Goal: Information Seeking & Learning: Check status

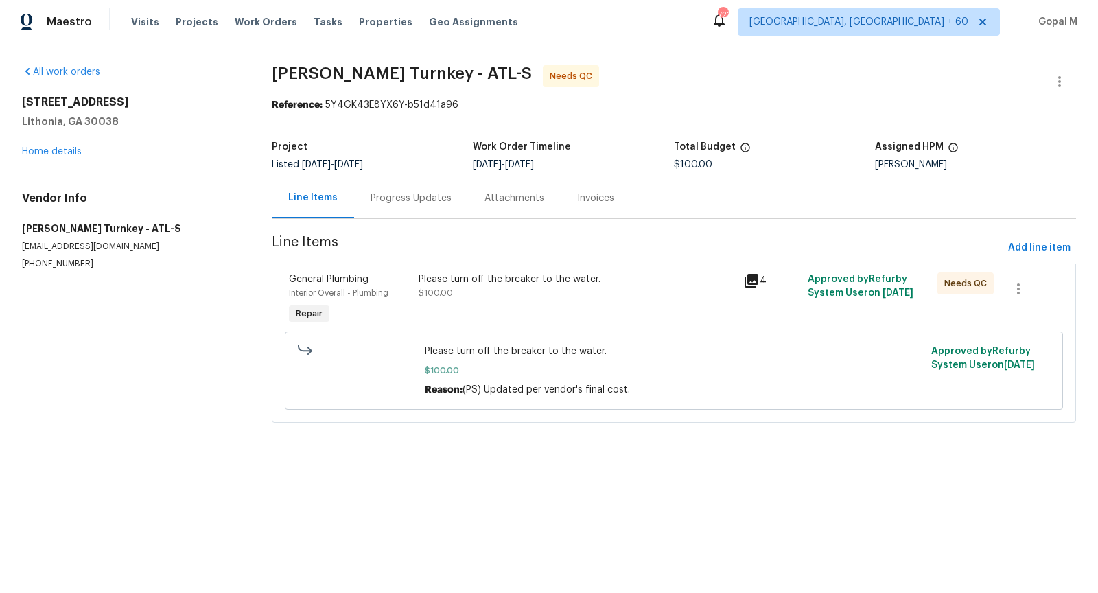
click at [540, 303] on div "Please turn off the breaker to the water. $100.00" at bounding box center [576, 299] width 325 height 63
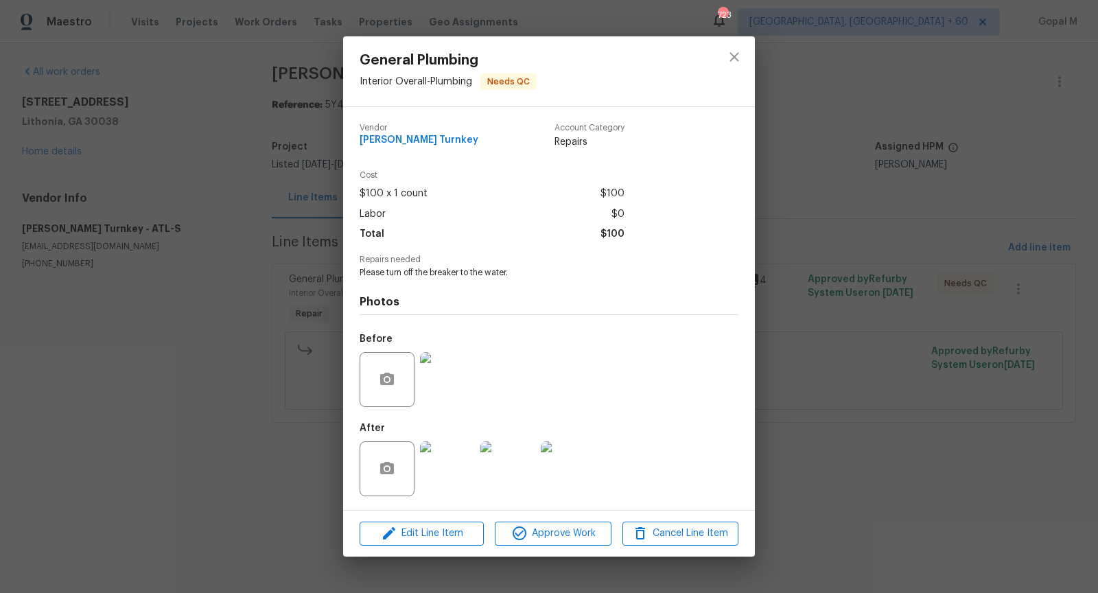
click at [460, 454] on img at bounding box center [447, 468] width 55 height 55
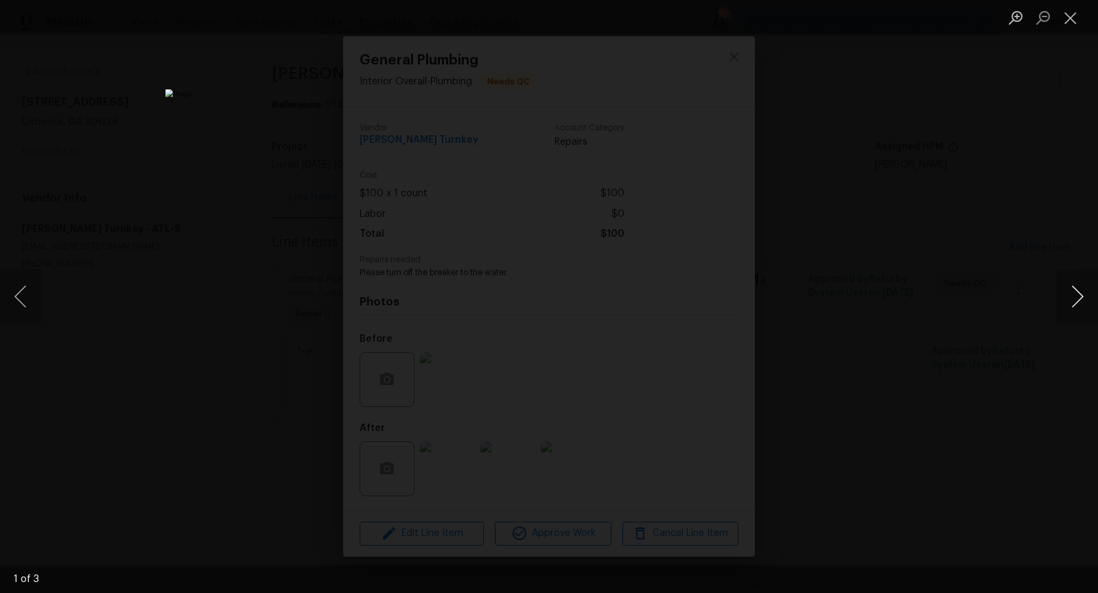
click at [1088, 292] on button "Next image" at bounding box center [1077, 296] width 41 height 55
click at [1074, 23] on button "Close lightbox" at bounding box center [1070, 17] width 27 height 24
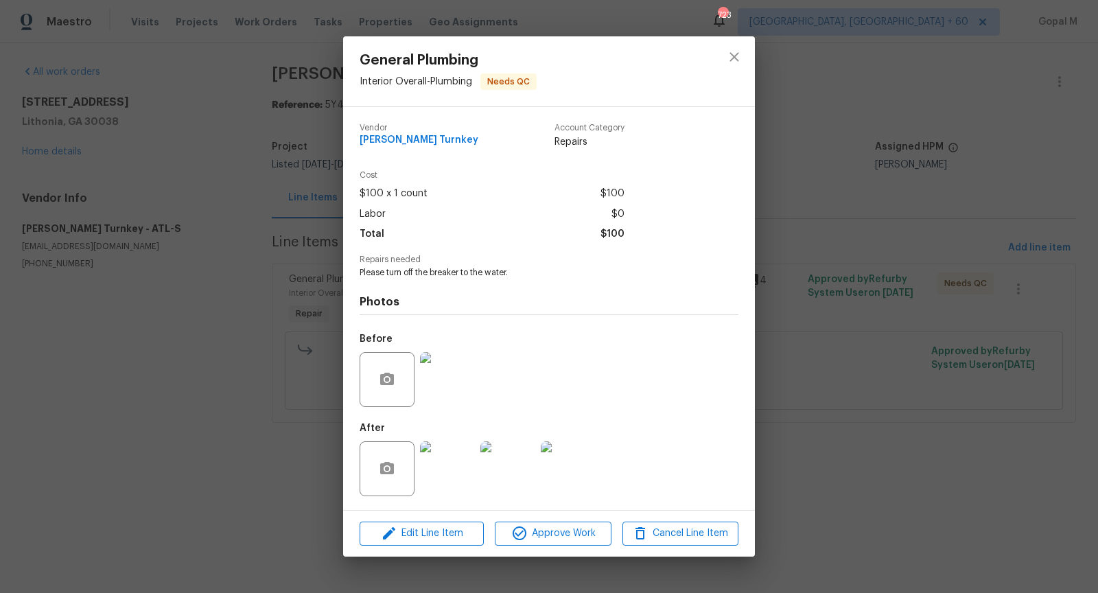
click at [952, 248] on div "General Plumbing Interior Overall - Plumbing Needs QC Vendor [PERSON_NAME] Turn…" at bounding box center [549, 296] width 1098 height 593
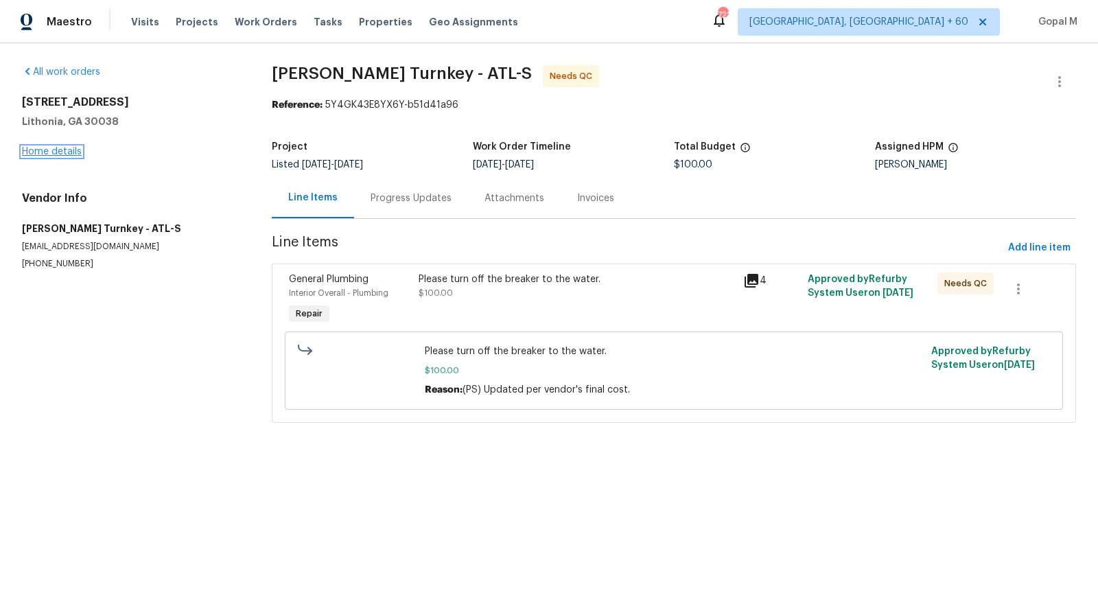
click at [71, 148] on link "Home details" at bounding box center [52, 152] width 60 height 10
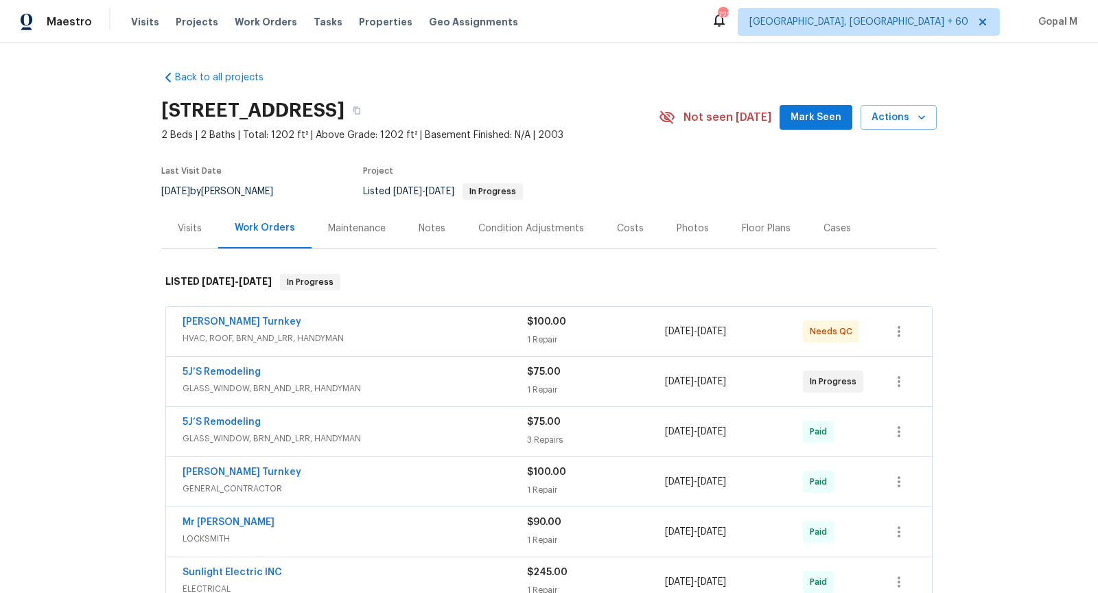
click at [430, 326] on div "[PERSON_NAME] Turnkey" at bounding box center [355, 323] width 344 height 16
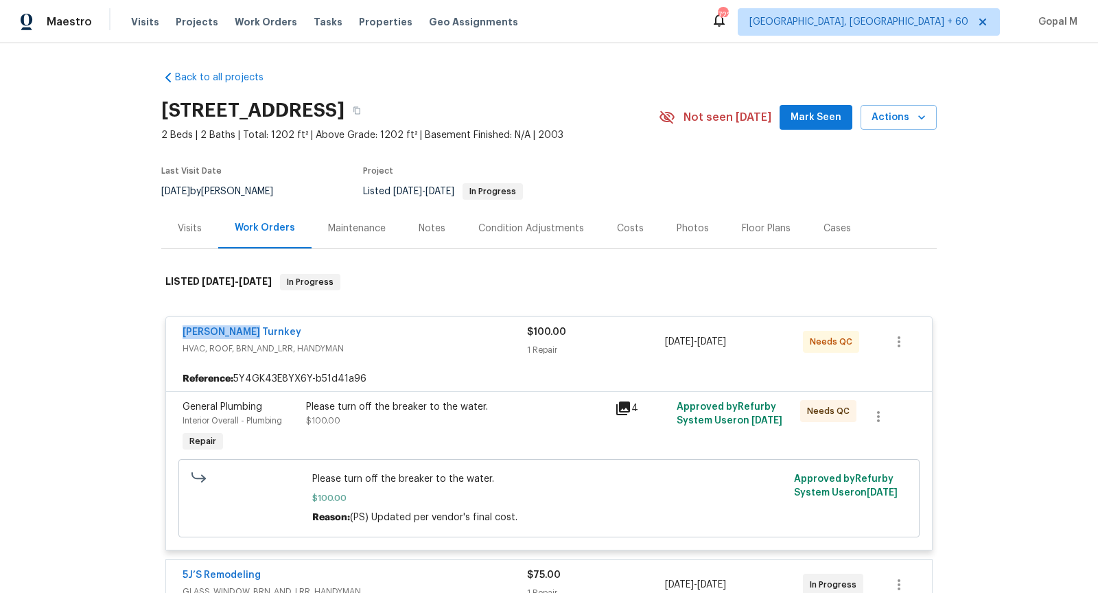
drag, startPoint x: 178, startPoint y: 332, endPoint x: 275, endPoint y: 333, distance: 97.4
click at [275, 333] on div "[PERSON_NAME] Turnkey HVAC, ROOF, BRN_AND_LRR, HANDYMAN $100.00 1 Repair [DATE]…" at bounding box center [549, 341] width 766 height 49
copy link "[PERSON_NAME] Turnkey"
click at [220, 332] on link "[PERSON_NAME] Turnkey" at bounding box center [242, 332] width 119 height 10
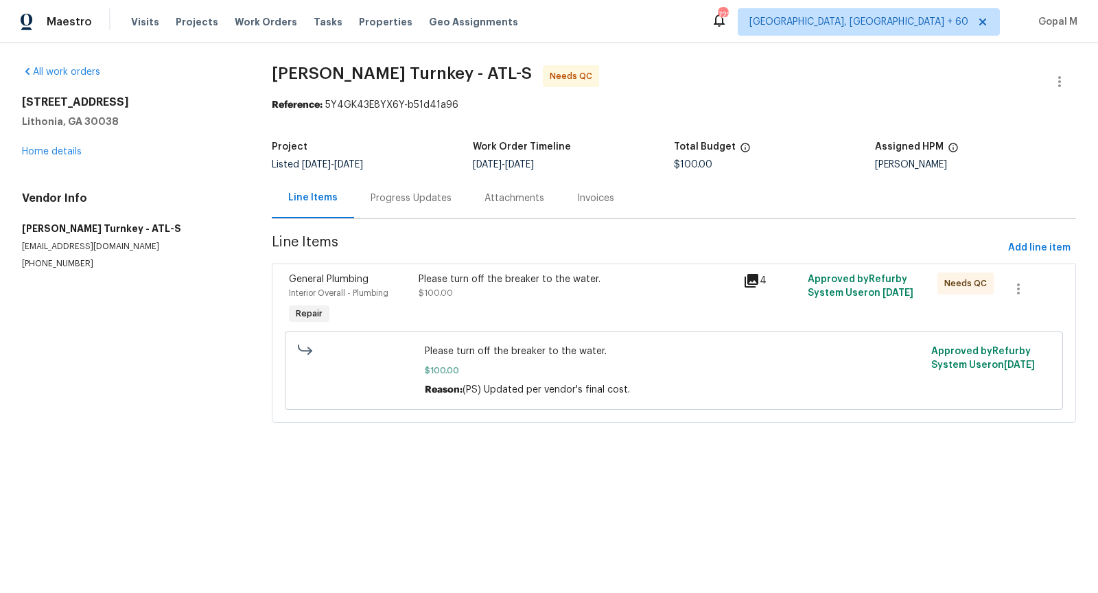
click at [384, 203] on div "Progress Updates" at bounding box center [410, 198] width 81 height 14
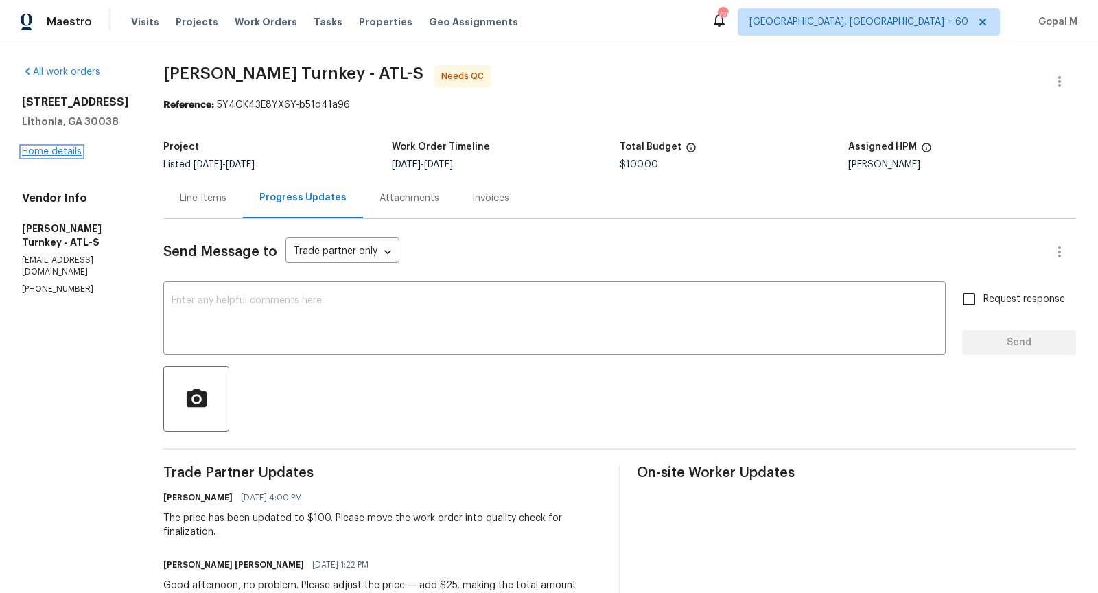
click at [64, 153] on link "Home details" at bounding box center [52, 152] width 60 height 10
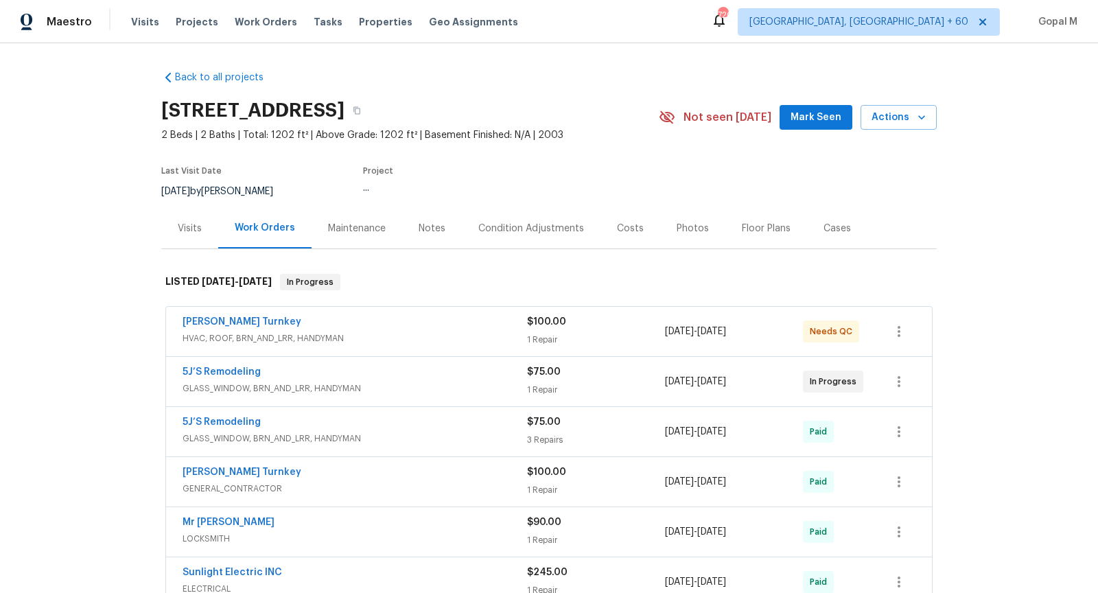
click at [353, 335] on span "HVAC, ROOF, BRN_AND_LRR, HANDYMAN" at bounding box center [355, 338] width 344 height 14
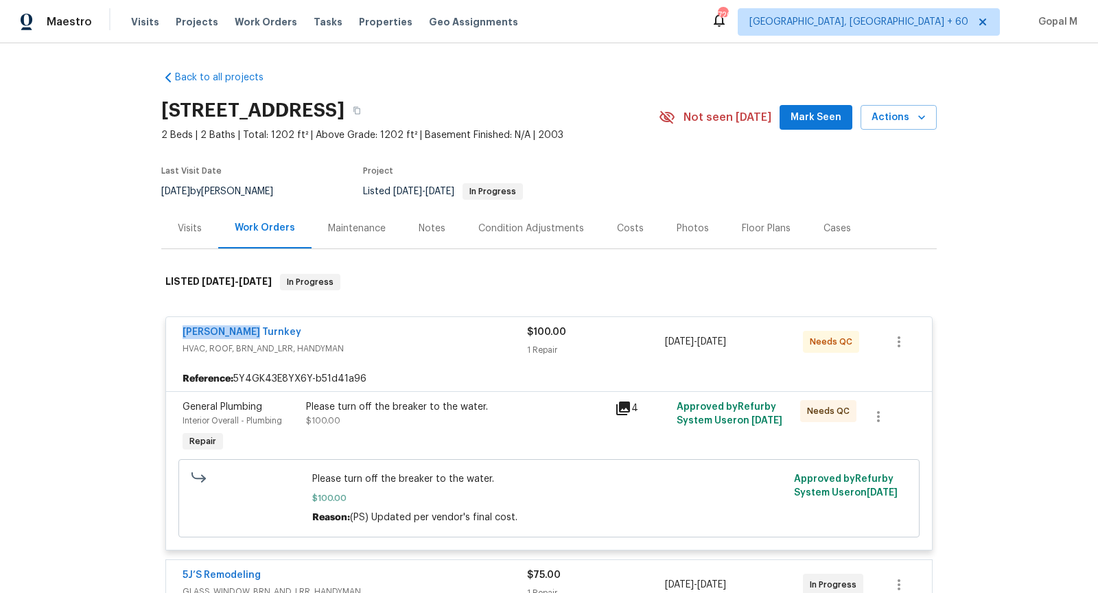
drag, startPoint x: 174, startPoint y: 333, endPoint x: 260, endPoint y: 333, distance: 85.8
click at [260, 333] on div "[PERSON_NAME] Turnkey HVAC, ROOF, BRN_AND_LRR, HANDYMAN $100.00 1 Repair [DATE]…" at bounding box center [549, 341] width 766 height 49
copy link "[PERSON_NAME] Turnkey"
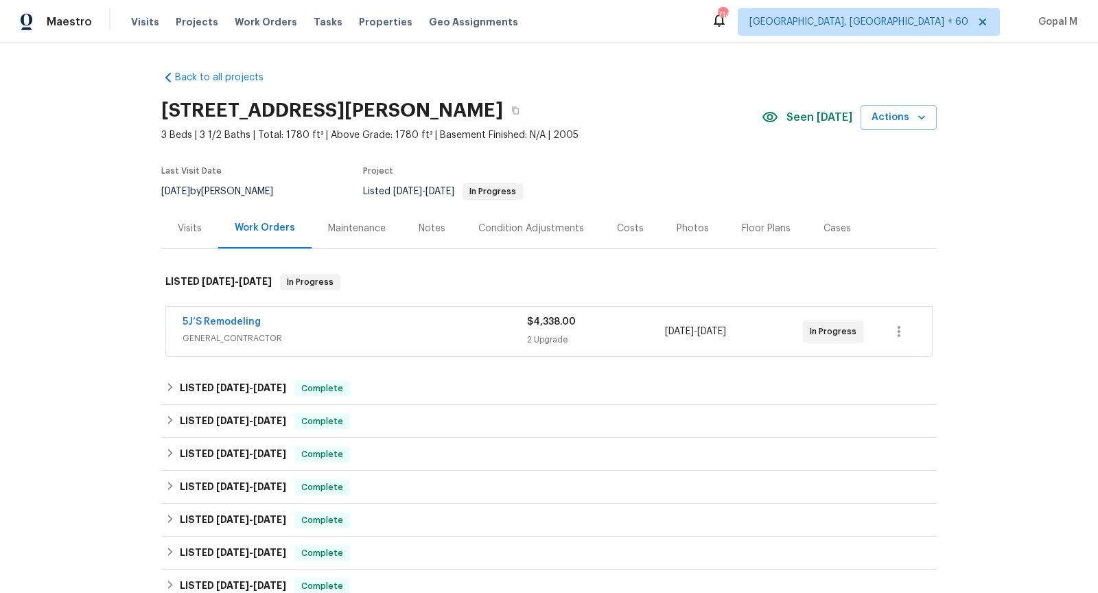
click at [377, 340] on span "GENERAL_CONTRACTOR" at bounding box center [355, 338] width 344 height 14
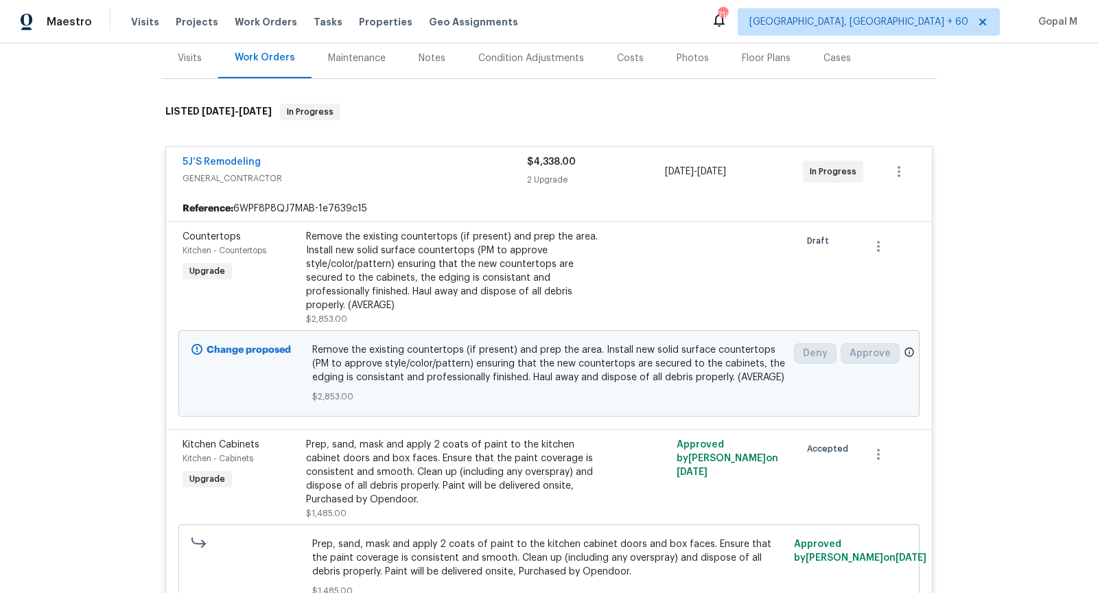
scroll to position [168, 0]
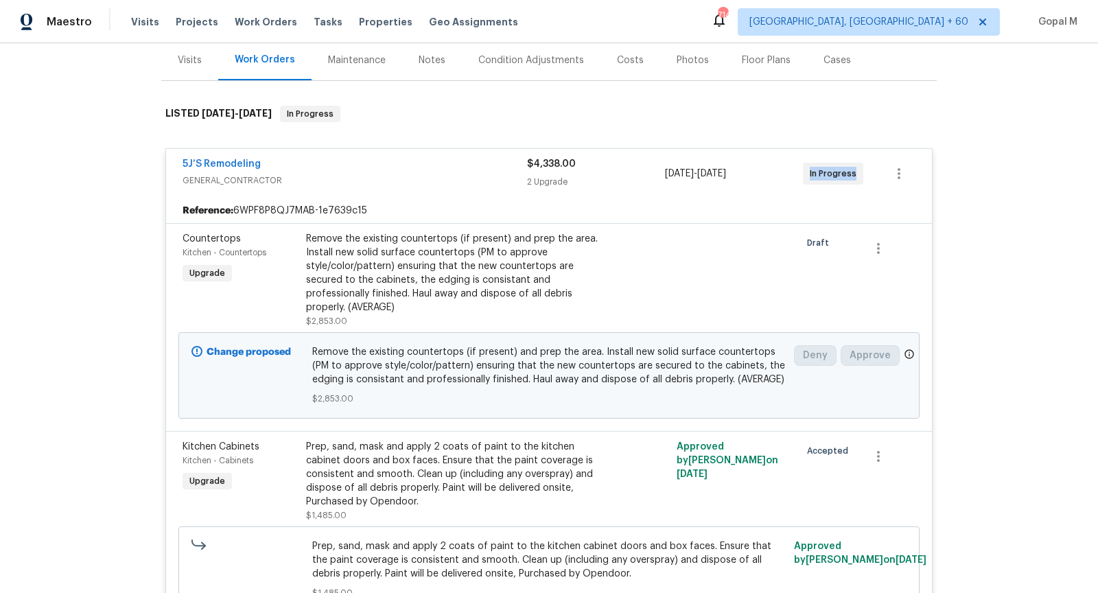
drag, startPoint x: 807, startPoint y: 174, endPoint x: 854, endPoint y: 177, distance: 47.4
click at [854, 177] on div "In Progress" at bounding box center [833, 174] width 60 height 22
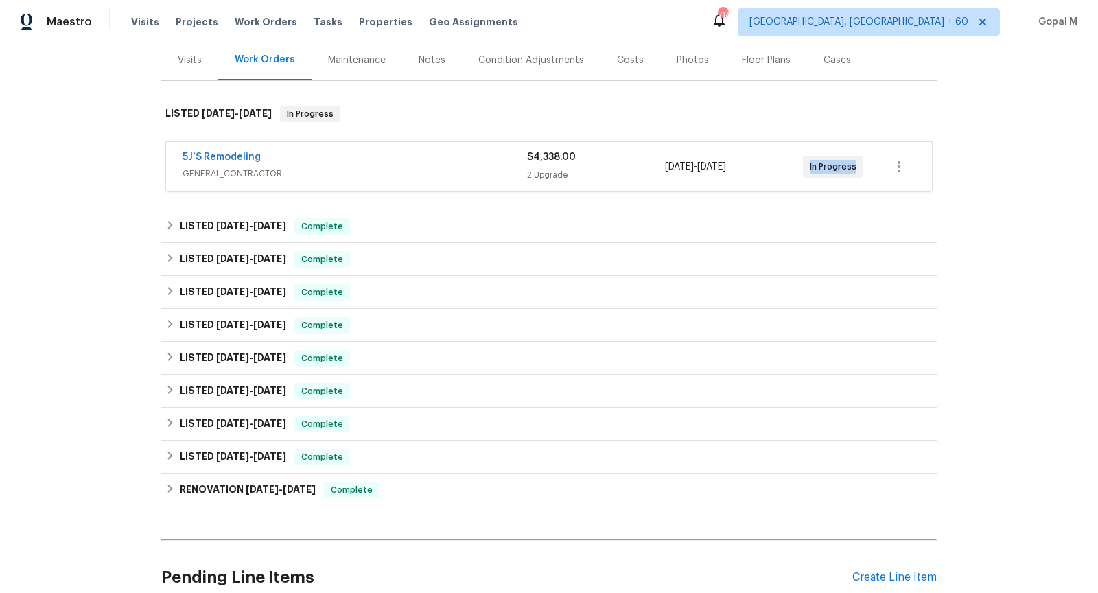
copy span "In Progress"
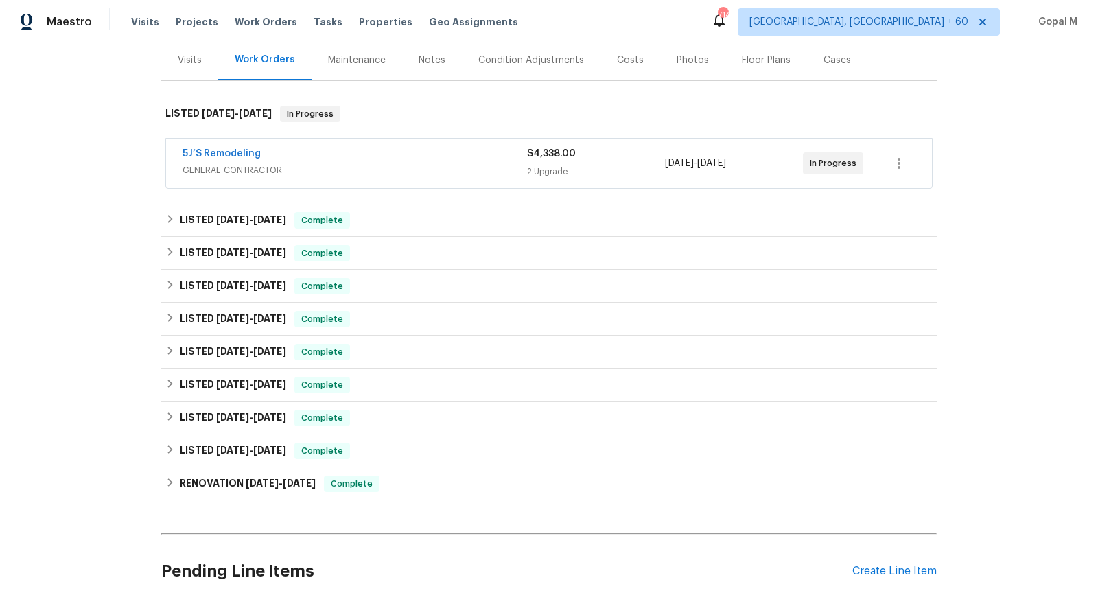
click at [647, 163] on div "$4,338.00 2 Upgrade" at bounding box center [596, 163] width 138 height 33
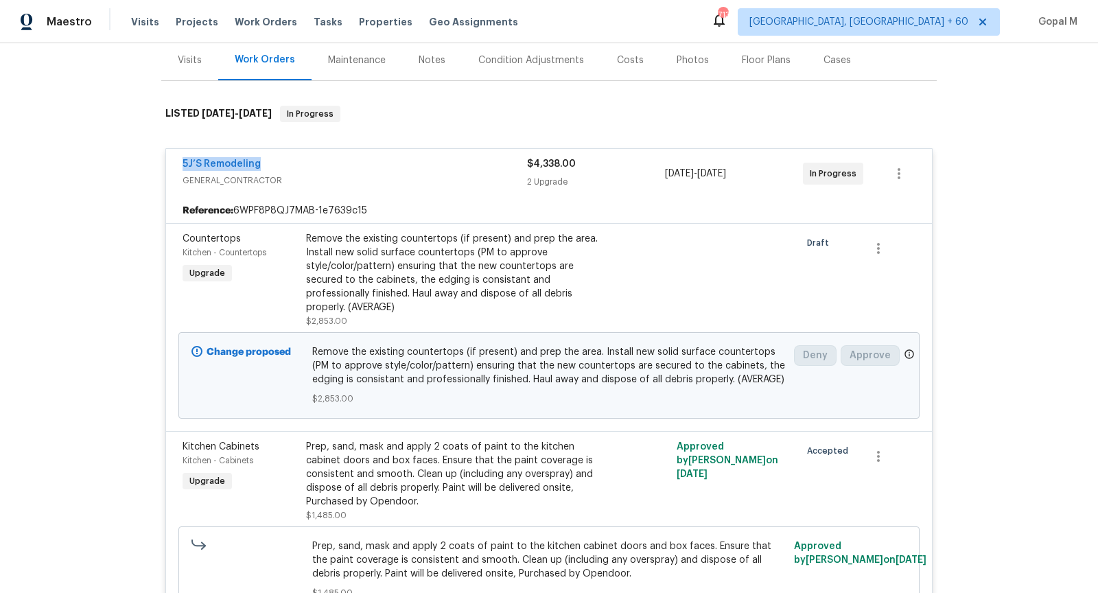
drag, startPoint x: 175, startPoint y: 162, endPoint x: 290, endPoint y: 161, distance: 115.3
click at [290, 161] on div "5J’S Remodeling GENERAL_CONTRACTOR $4,338.00 2 Upgrade 9/30/2025 - 10/8/2025 In…" at bounding box center [549, 173] width 766 height 49
copy link "5J’S Remodeling"
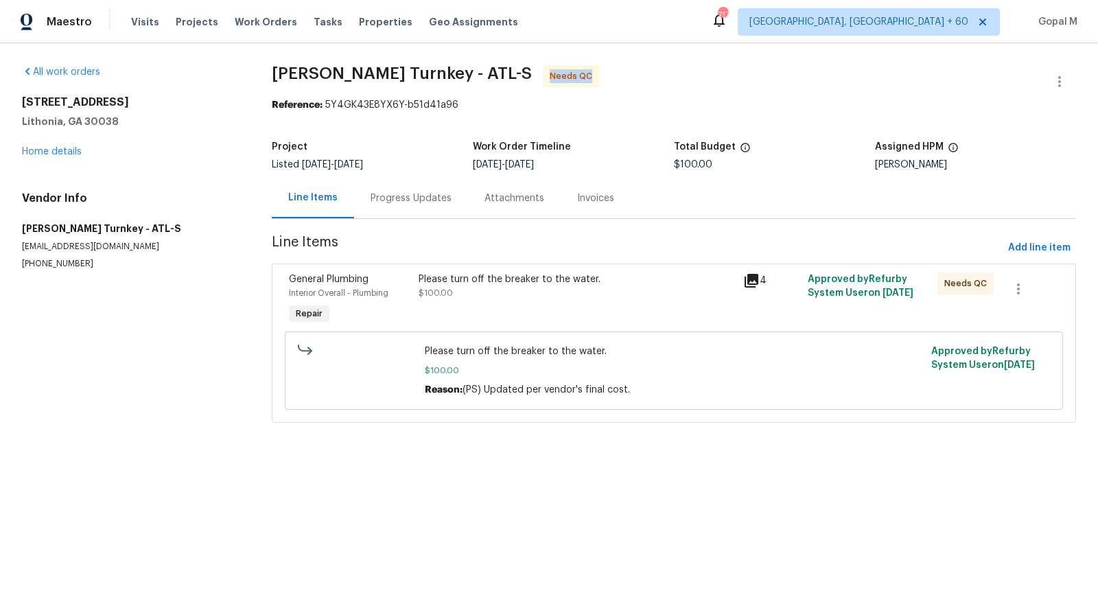
drag, startPoint x: 456, startPoint y: 76, endPoint x: 514, endPoint y: 80, distance: 58.4
click at [514, 78] on span "Davis Turnkey - ATL-S Needs QC" at bounding box center [657, 81] width 771 height 33
copy span "Needs QC"
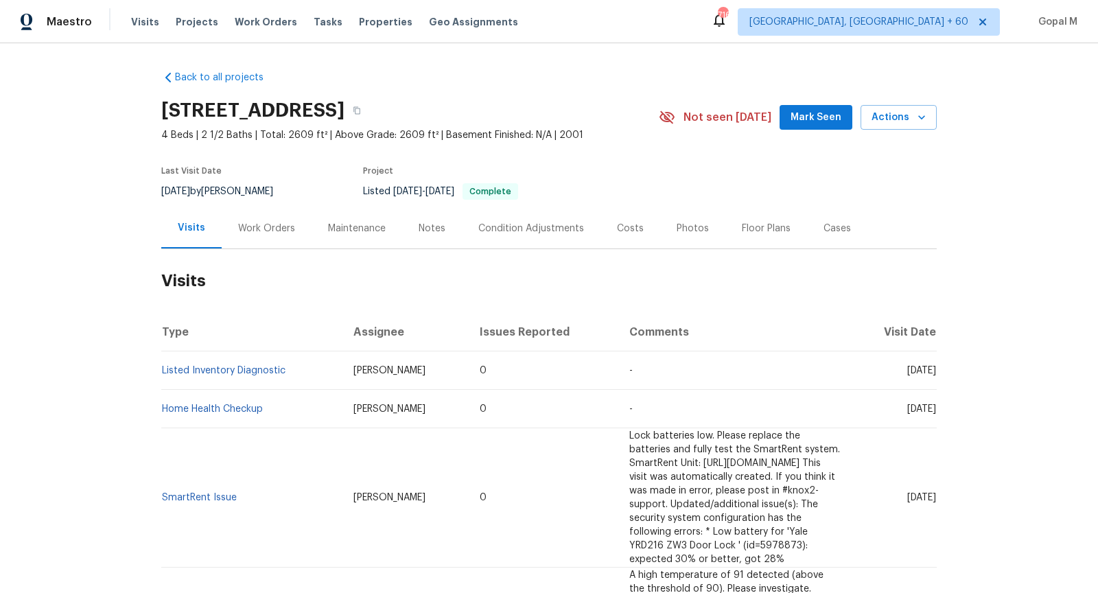
click at [261, 236] on div "Work Orders" at bounding box center [267, 228] width 90 height 40
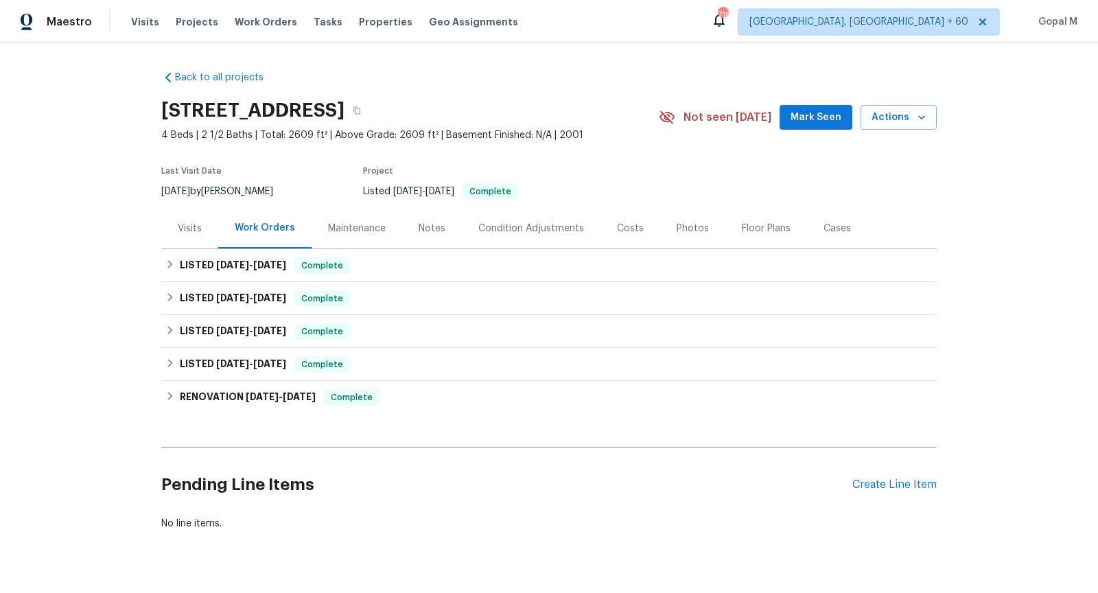
click at [196, 235] on div "Visits" at bounding box center [189, 228] width 57 height 40
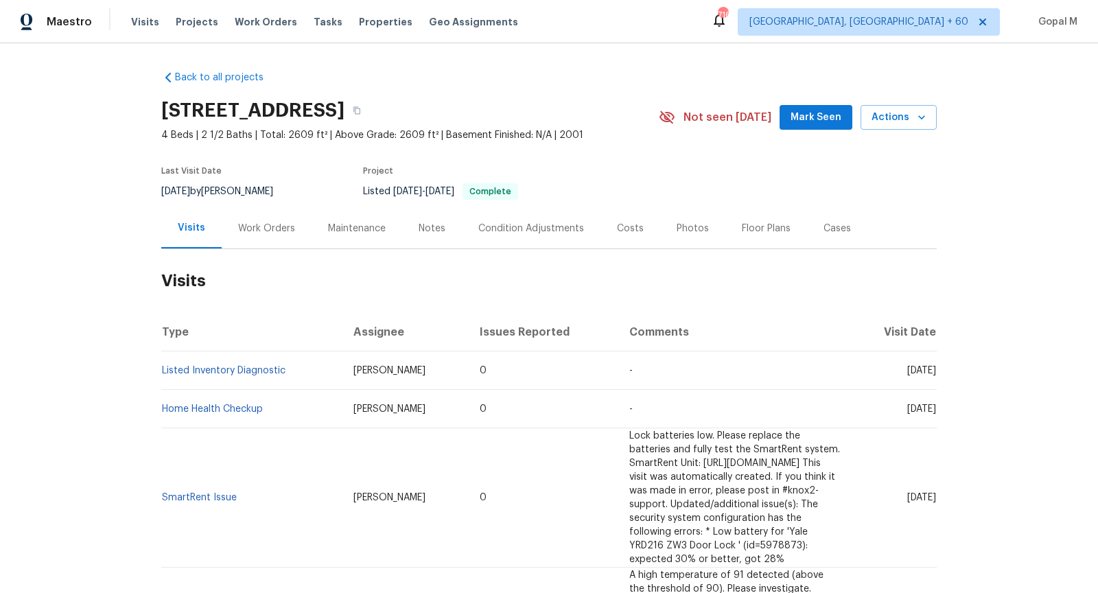
click at [290, 227] on div "Work Orders" at bounding box center [266, 229] width 57 height 14
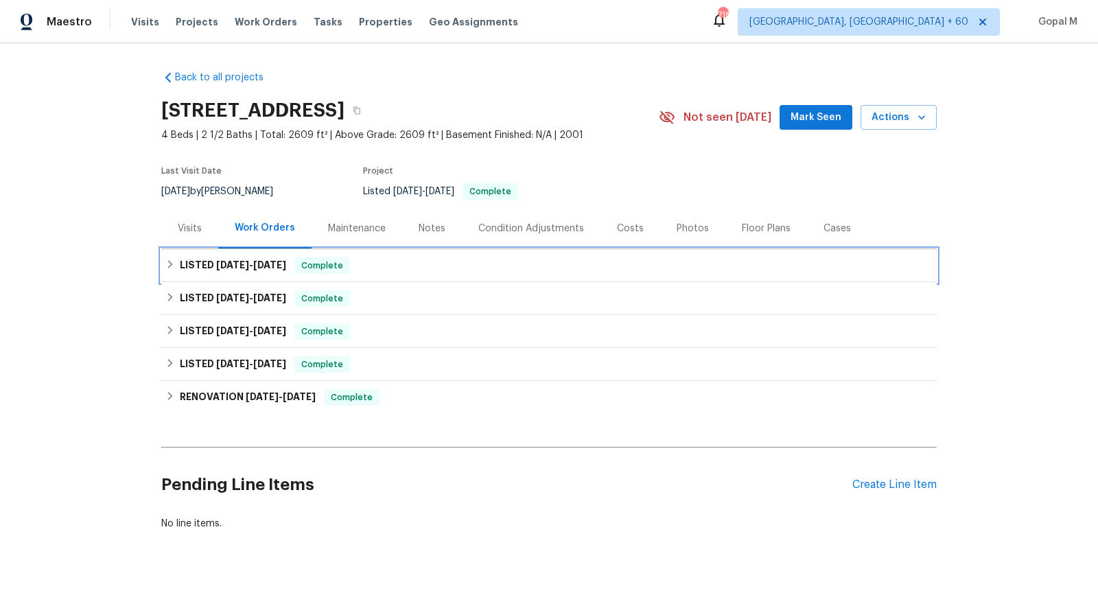
click at [279, 261] on span "8/25/25" at bounding box center [269, 265] width 33 height 10
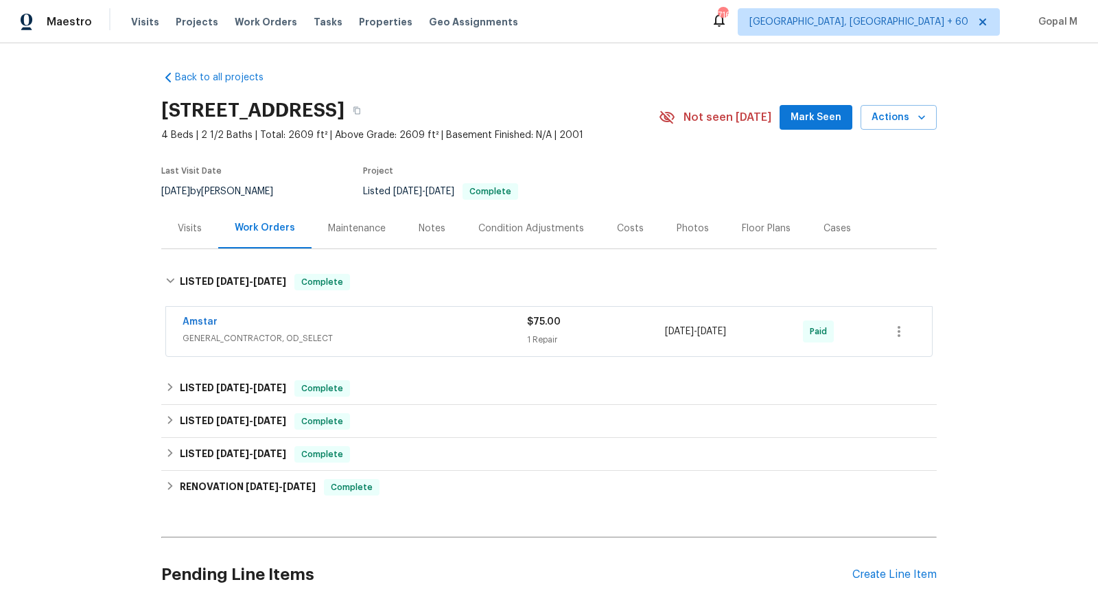
click at [441, 338] on span "GENERAL_CONTRACTOR, OD_SELECT" at bounding box center [355, 338] width 344 height 14
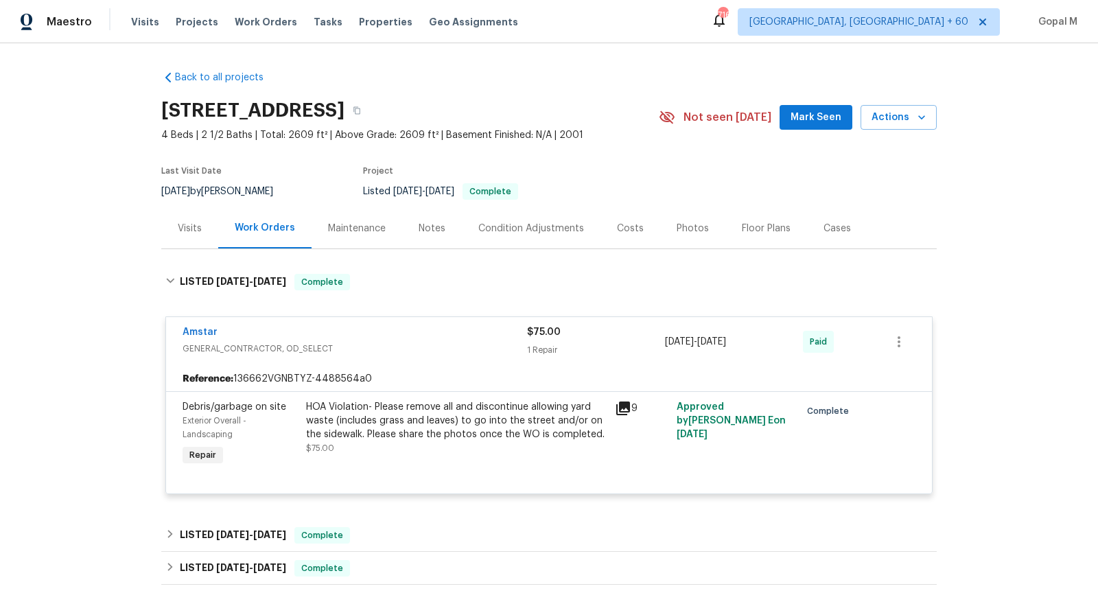
click at [185, 226] on div "Visits" at bounding box center [190, 229] width 24 height 14
